Goal: Task Accomplishment & Management: Use online tool/utility

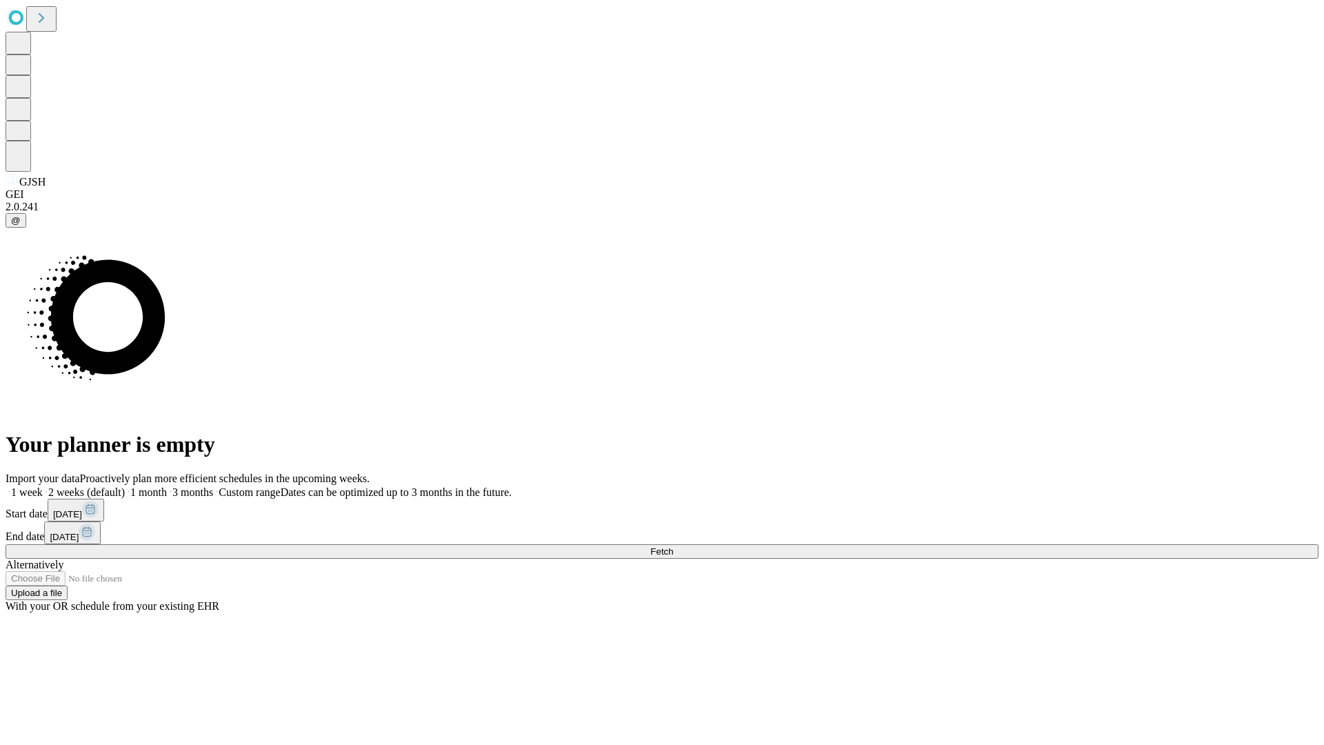
click at [673, 546] on span "Fetch" at bounding box center [661, 551] width 23 height 10
